Goal: Information Seeking & Learning: Learn about a topic

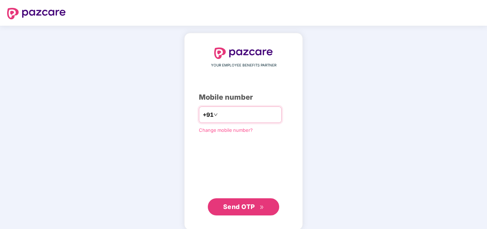
click at [261, 115] on input "number" at bounding box center [248, 114] width 59 height 11
type input "**********"
click at [257, 203] on span "Send OTP" at bounding box center [243, 207] width 41 height 10
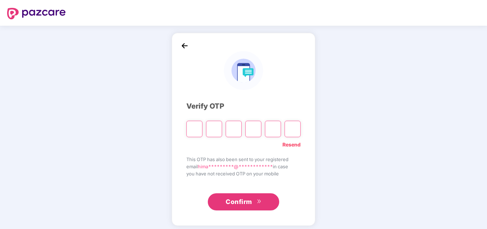
click at [194, 130] on input "Please enter verification code. Digit 1" at bounding box center [194, 129] width 16 height 16
type input "*"
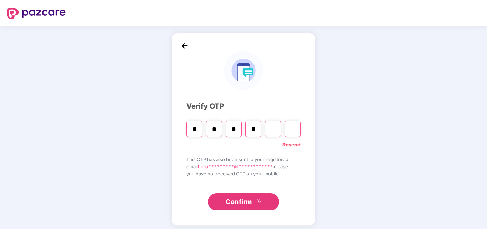
type input "*"
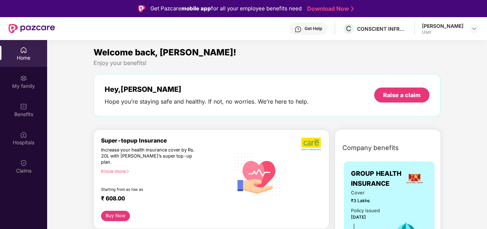
click at [466, 27] on div "[PERSON_NAME] User" at bounding box center [450, 28] width 56 height 12
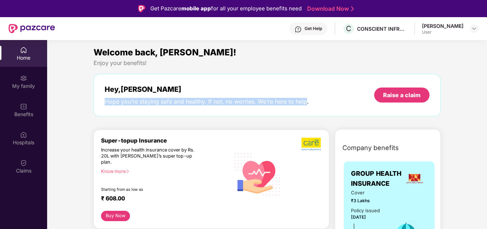
drag, startPoint x: 306, startPoint y: 100, endPoint x: 93, endPoint y: 106, distance: 213.1
click at [93, 106] on div "Hey, [PERSON_NAME] Hope you’re staying safe and healthy. If not, no worries. We…" at bounding box center [266, 95] width 347 height 42
click at [165, 110] on div "Hey, [PERSON_NAME] Hope you’re staying safe and healthy. If not, no worries. We…" at bounding box center [266, 95] width 347 height 42
drag, startPoint x: 310, startPoint y: 96, endPoint x: 106, endPoint y: 102, distance: 203.5
click at [106, 102] on div "Hey, [PERSON_NAME] Hope you’re staying safe and healthy. If not, no worries. We…" at bounding box center [267, 95] width 325 height 20
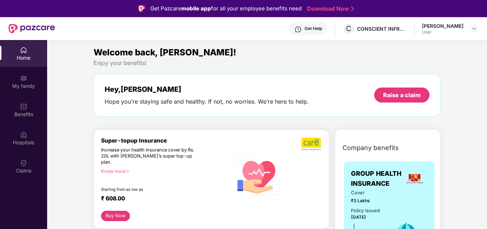
click at [396, 95] on div "Raise a claim" at bounding box center [401, 95] width 37 height 8
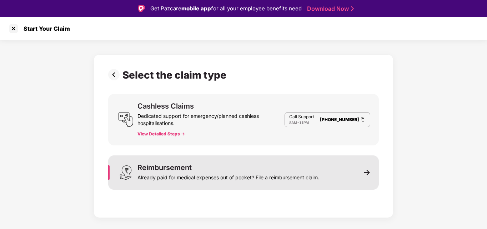
click at [340, 180] on div "Reimbursement Already paid for medical expenses out of pocket? File a reimburse…" at bounding box center [243, 172] width 270 height 34
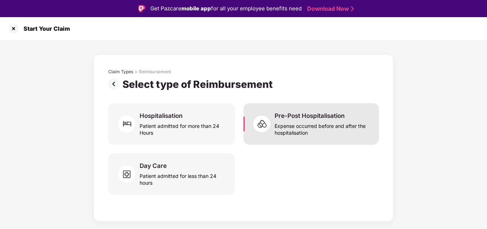
click at [312, 125] on div "Expense occurred before and after the hospitalisation" at bounding box center [322, 128] width 96 height 16
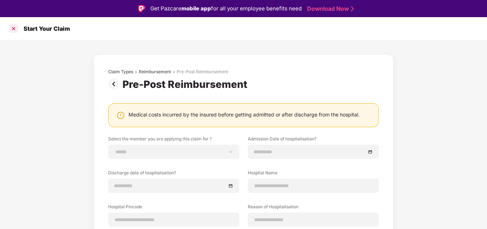
click at [16, 31] on div at bounding box center [13, 28] width 11 height 11
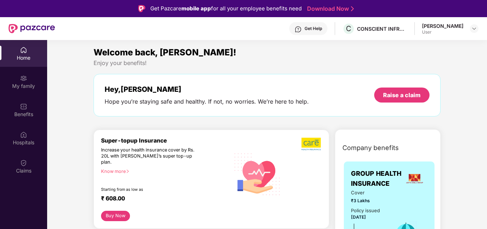
scroll to position [71, 0]
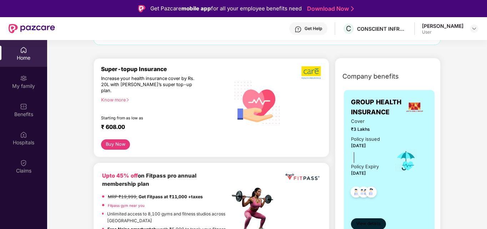
click at [365, 222] on span "View details" at bounding box center [368, 223] width 24 height 7
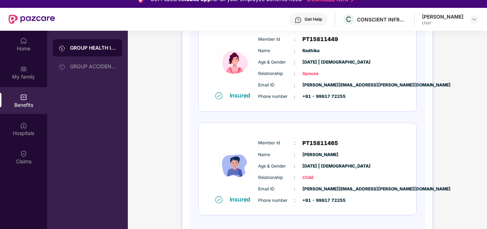
scroll to position [36, 0]
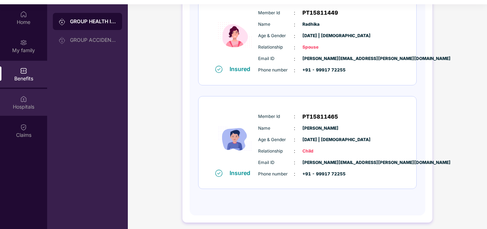
click at [21, 100] on img at bounding box center [23, 98] width 7 height 7
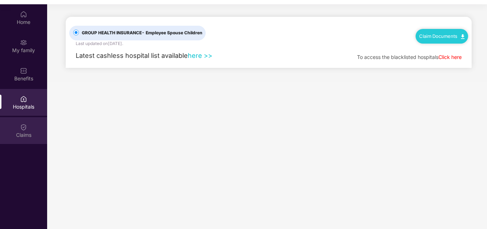
click at [22, 139] on div "Claims" at bounding box center [23, 130] width 47 height 27
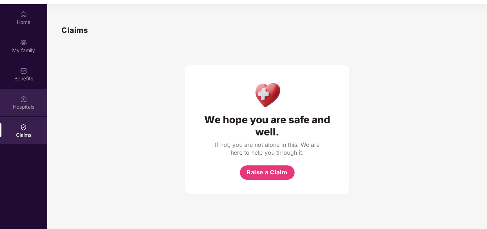
click at [29, 104] on div "Hospitals" at bounding box center [23, 106] width 47 height 7
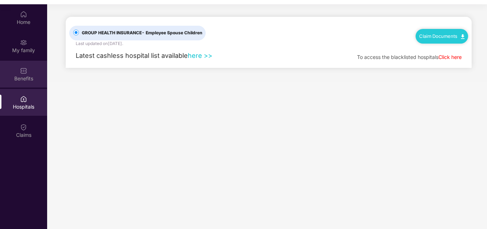
click at [30, 83] on div "Benefits" at bounding box center [23, 74] width 47 height 27
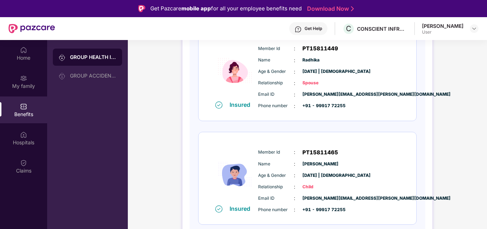
click at [370, 117] on div "Insured Member Id : PT15811449 Name : [PERSON_NAME] Age & Gender : [DATE] | [DE…" at bounding box center [307, 74] width 218 height 92
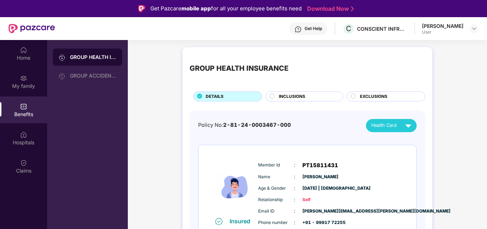
click at [303, 98] on span "INCLUSIONS" at bounding box center [292, 96] width 26 height 7
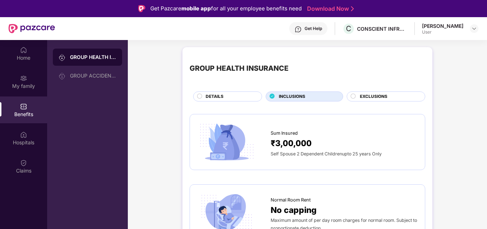
click at [373, 98] on span "EXCLUSIONS" at bounding box center [373, 96] width 27 height 7
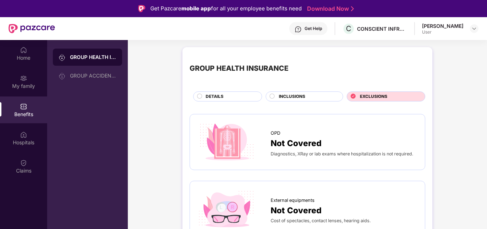
click at [207, 94] on span "DETAILS" at bounding box center [215, 96] width 18 height 7
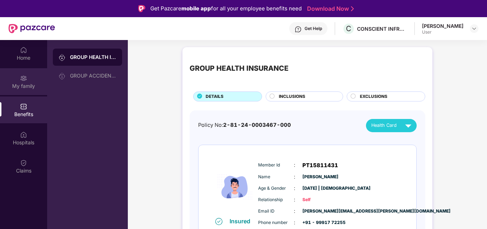
click at [25, 87] on div "My family" at bounding box center [23, 85] width 47 height 7
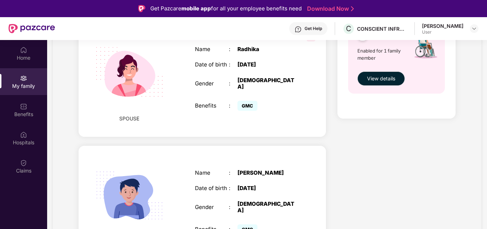
scroll to position [311, 0]
